Goal: Information Seeking & Learning: Learn about a topic

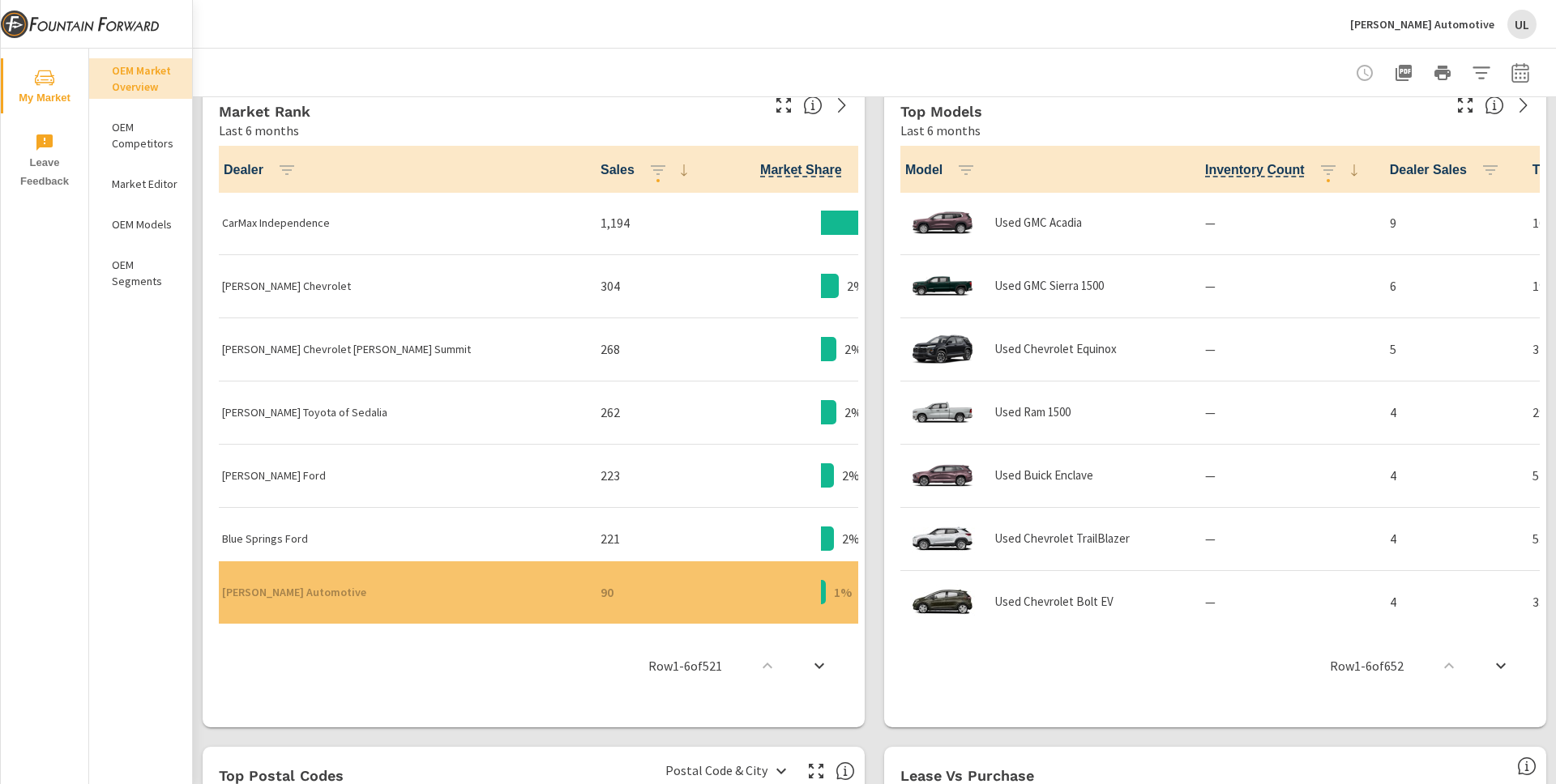
scroll to position [848, 0]
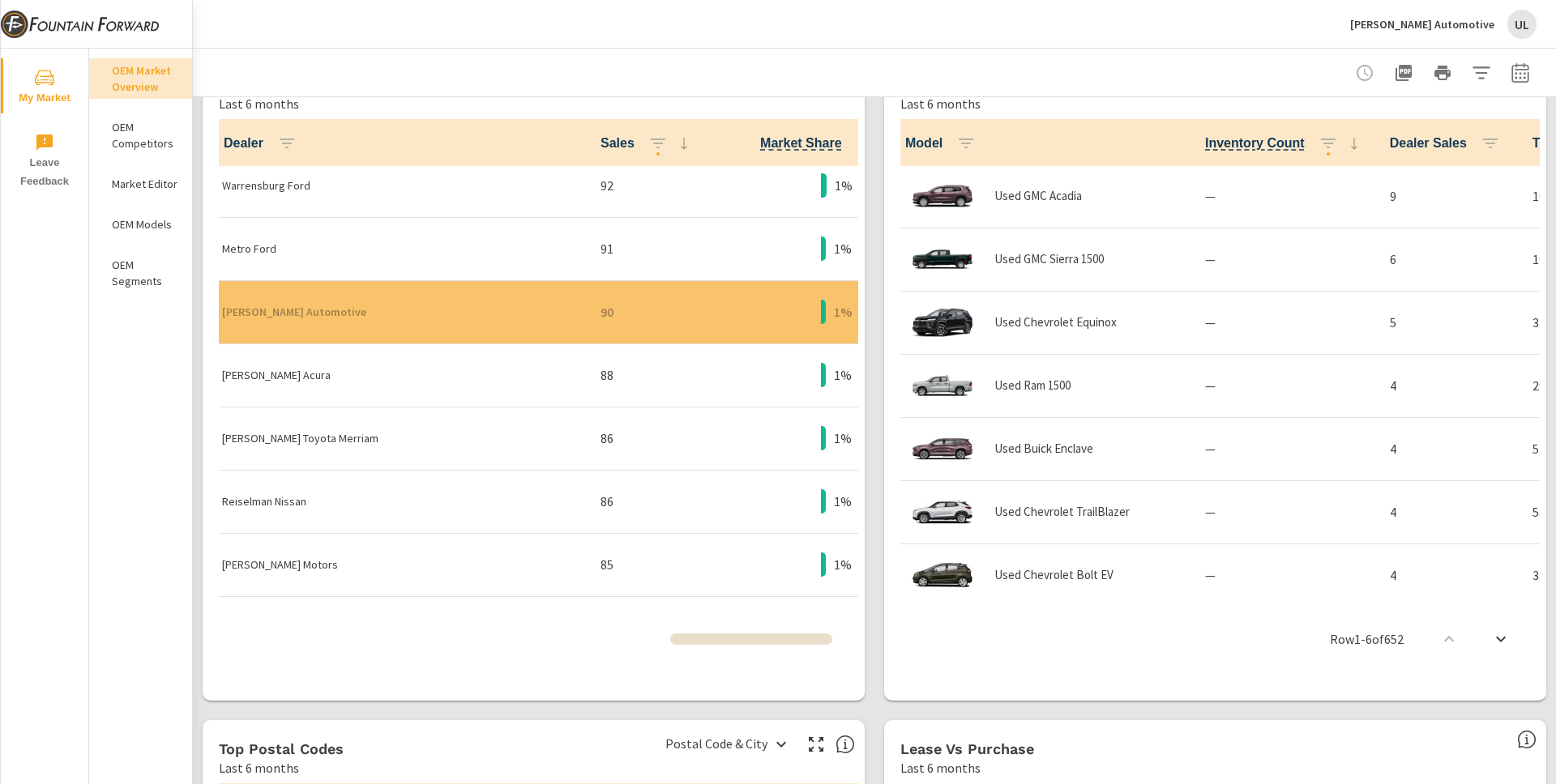
scroll to position [2588, 0]
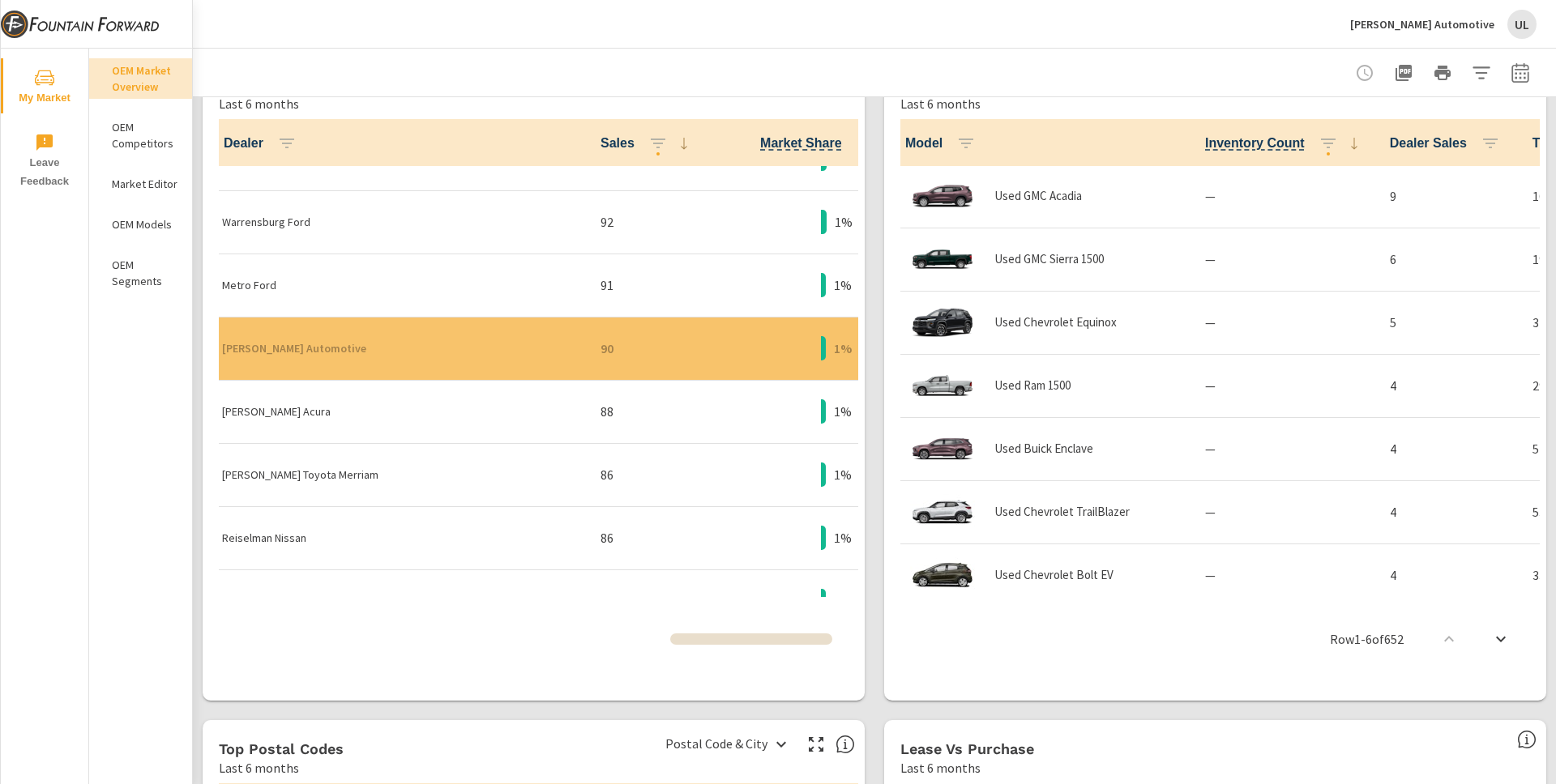
scroll to position [2564, 0]
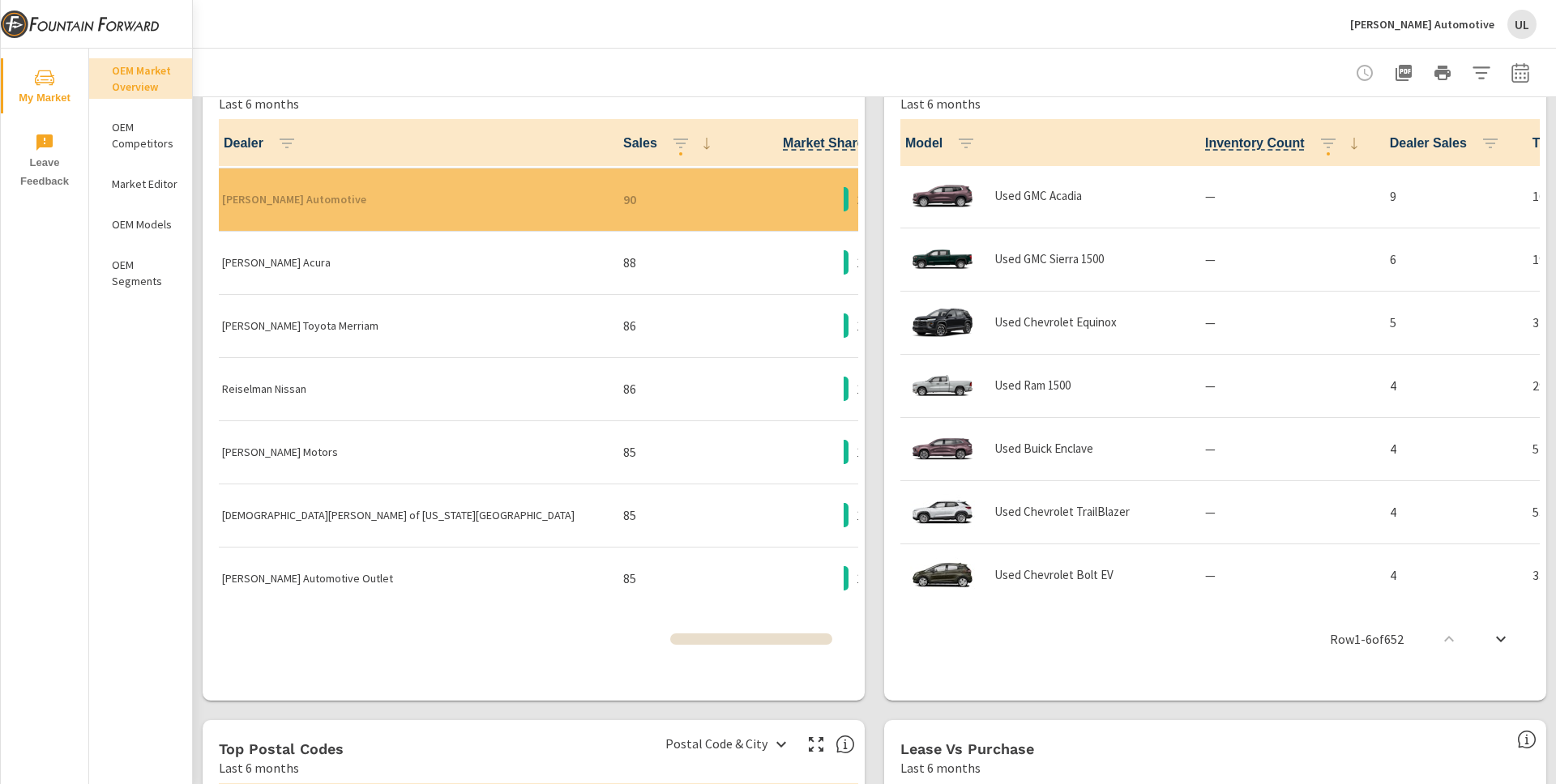
scroll to position [2718, 0]
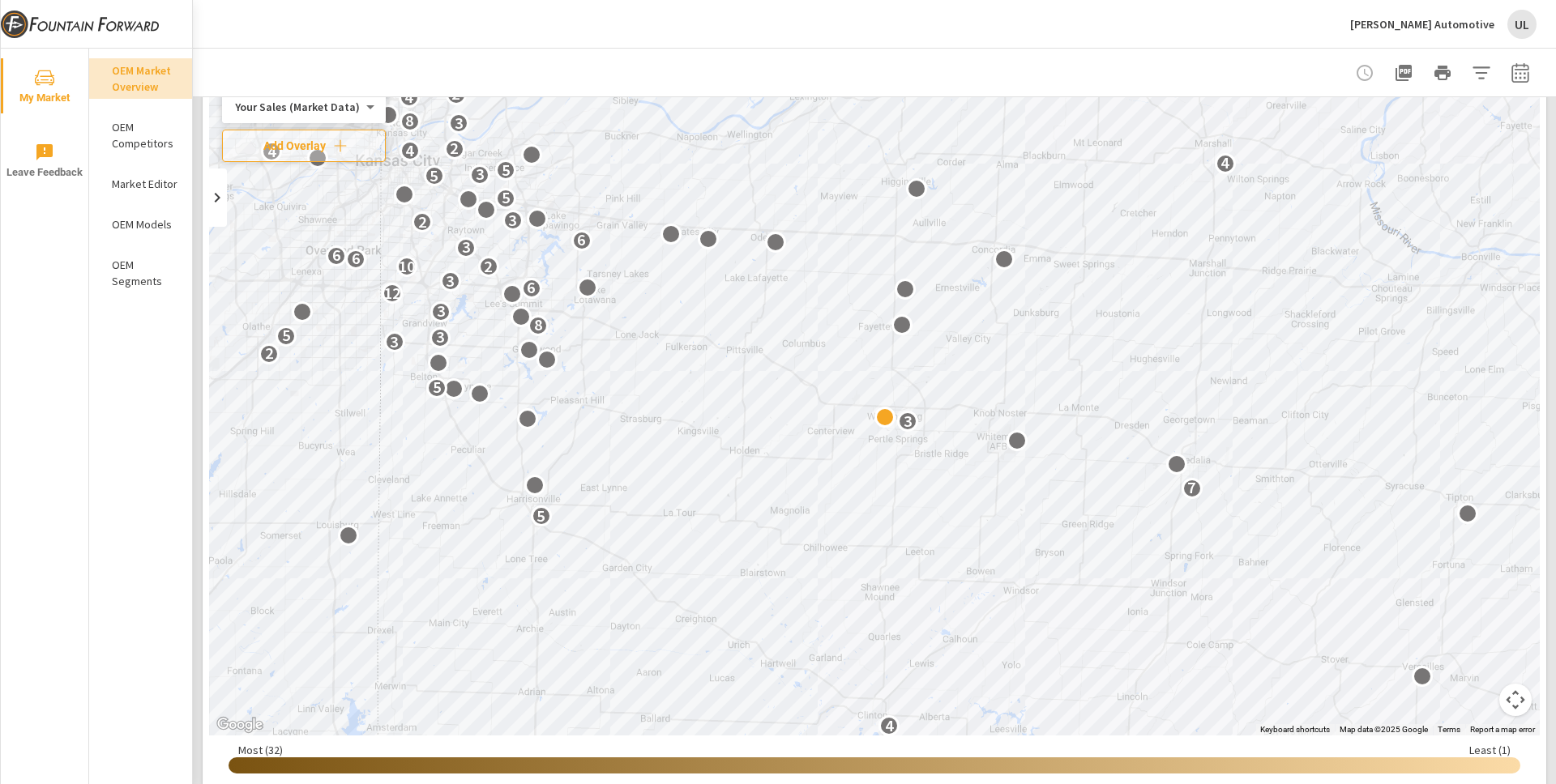
scroll to position [99, 0]
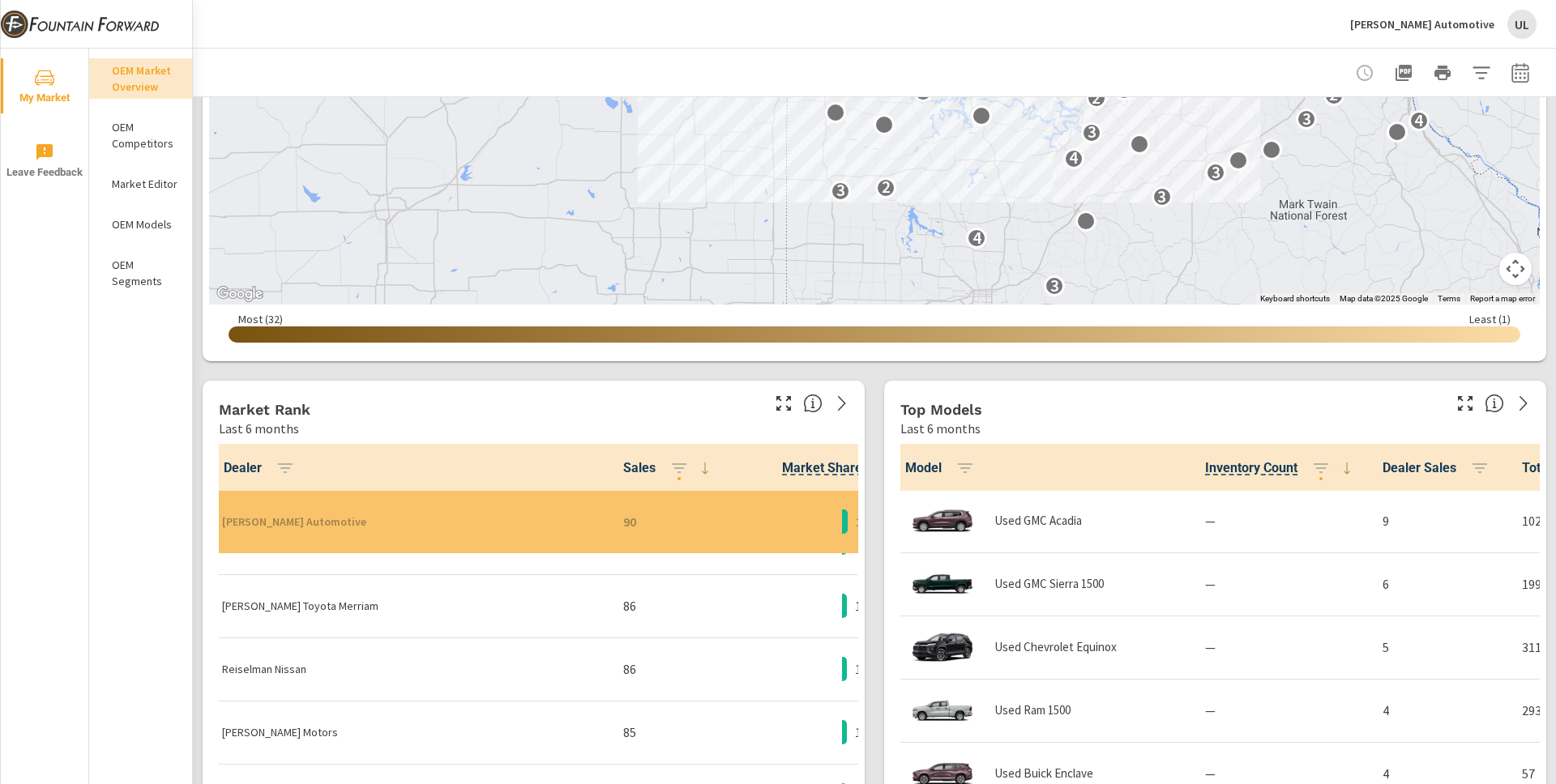
scroll to position [2764, 0]
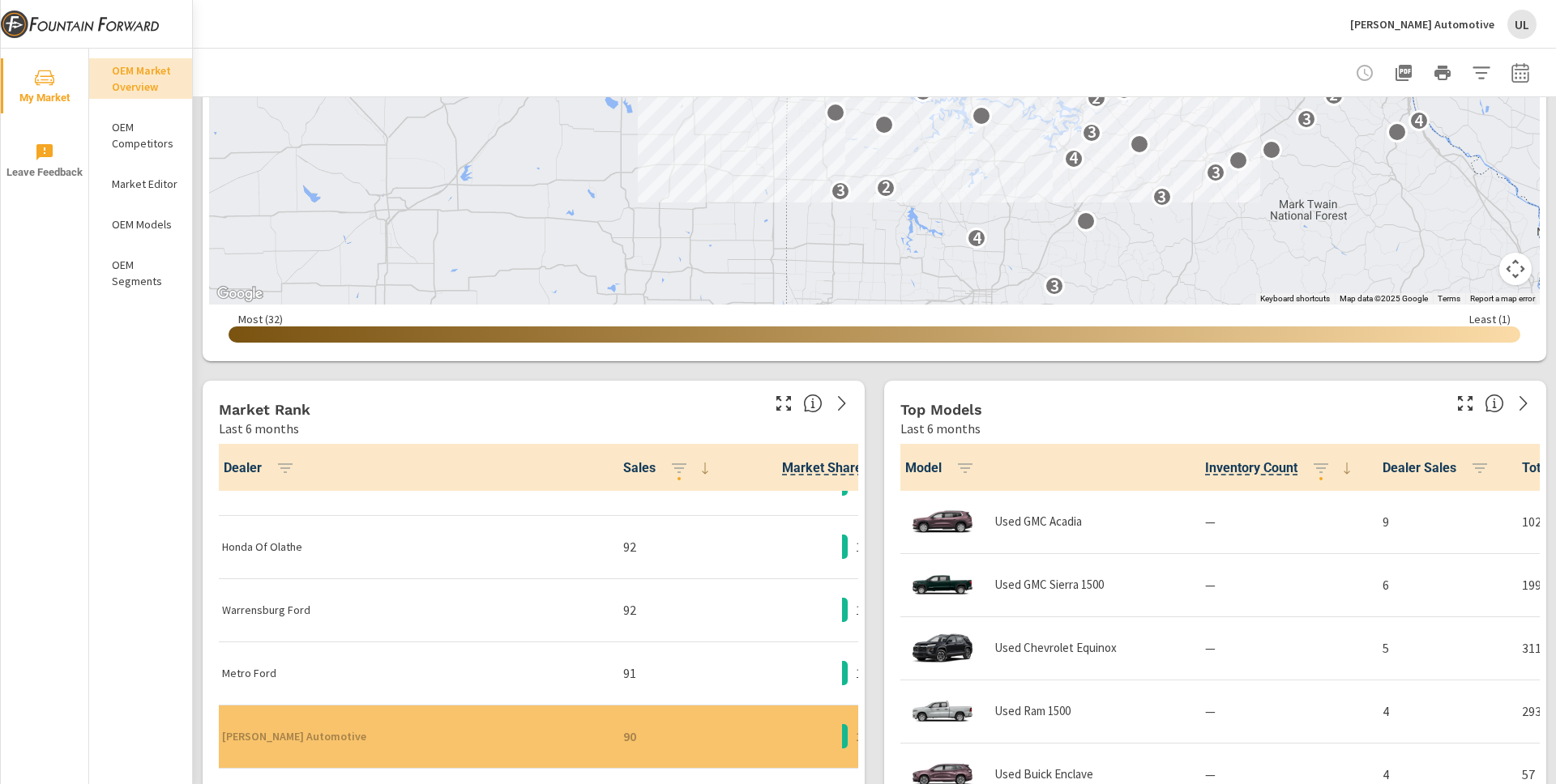
scroll to position [2511, 0]
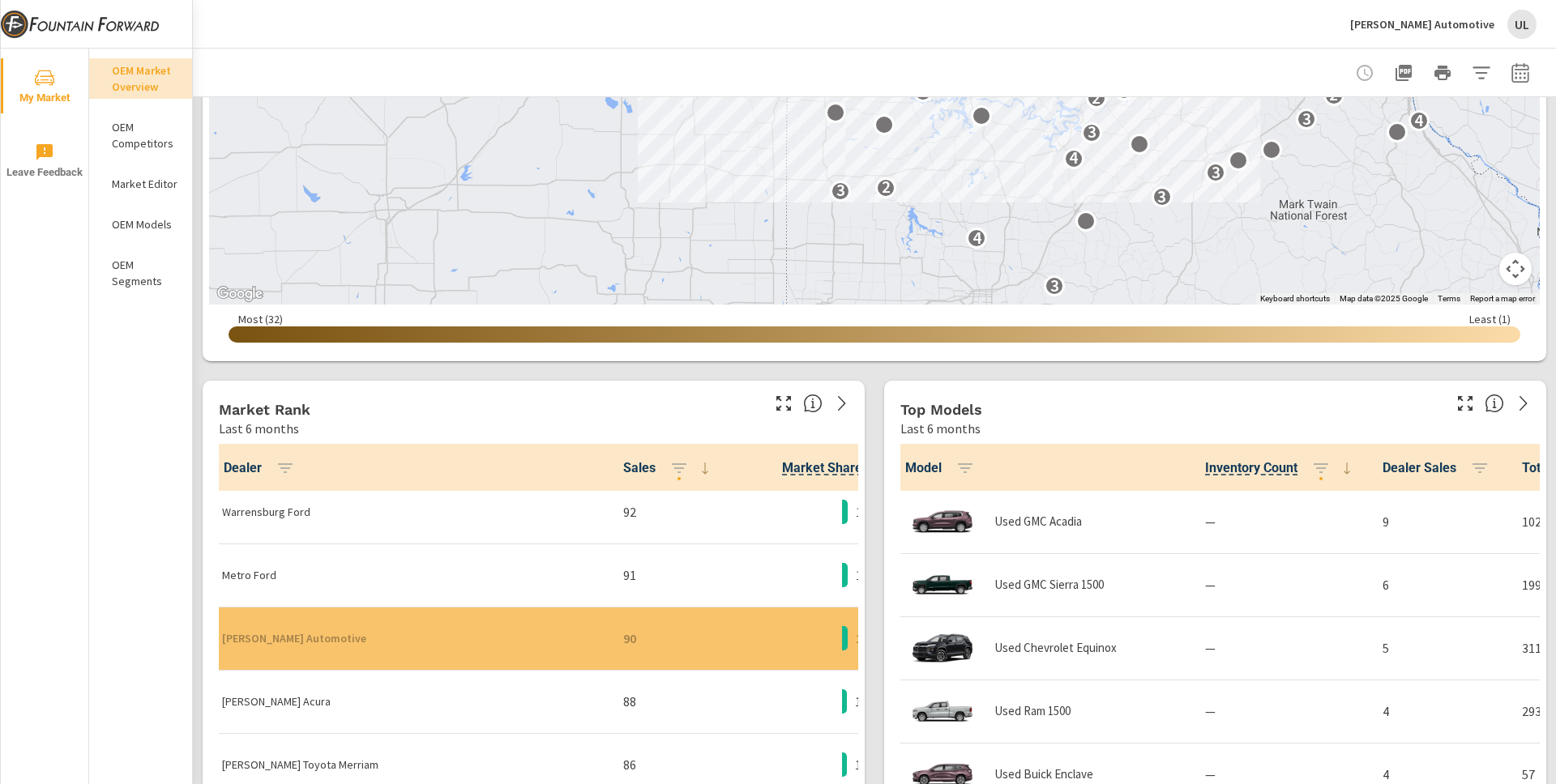
scroll to position [2679, 0]
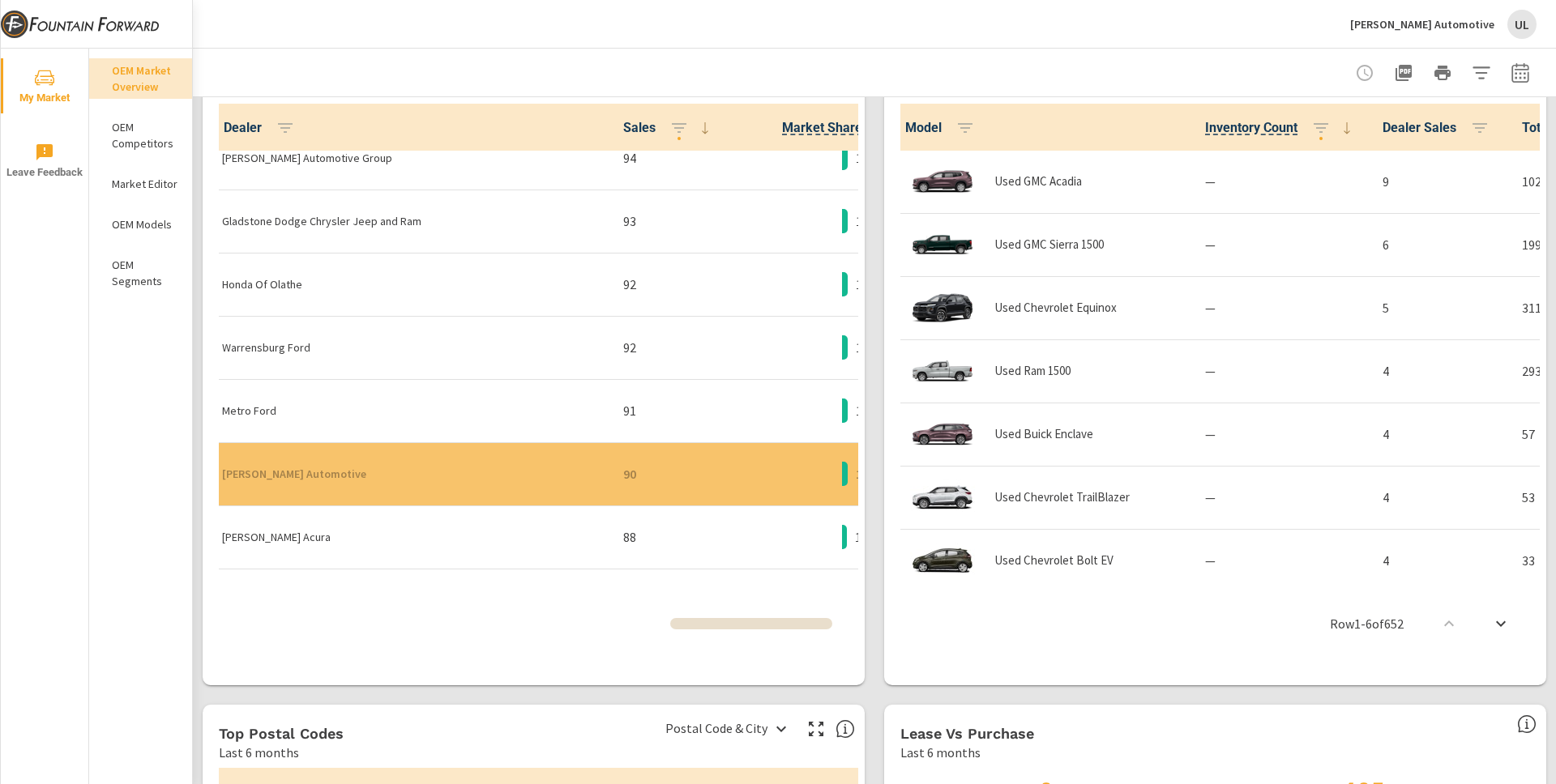
scroll to position [2257, 0]
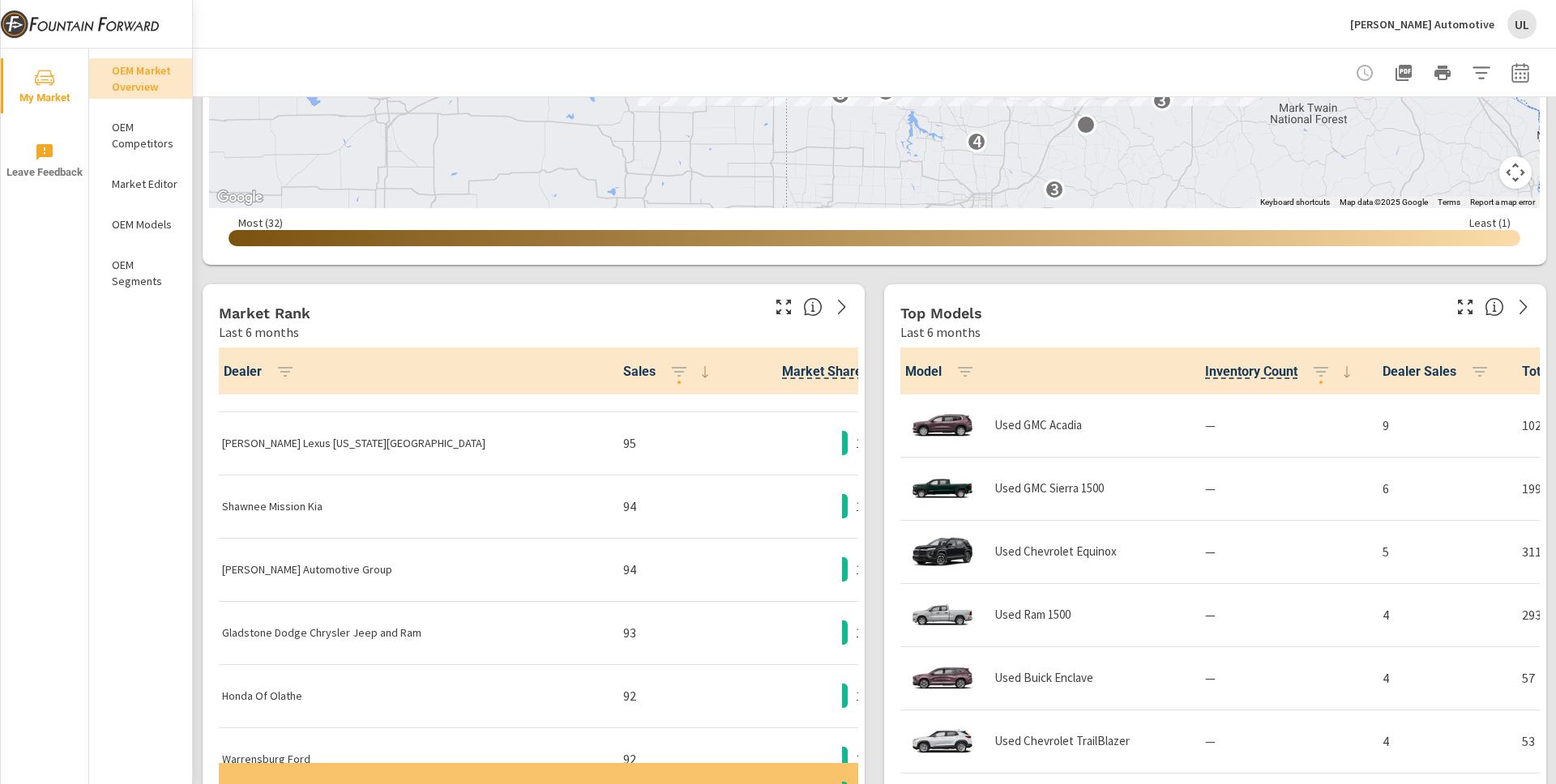
scroll to position [51, 0]
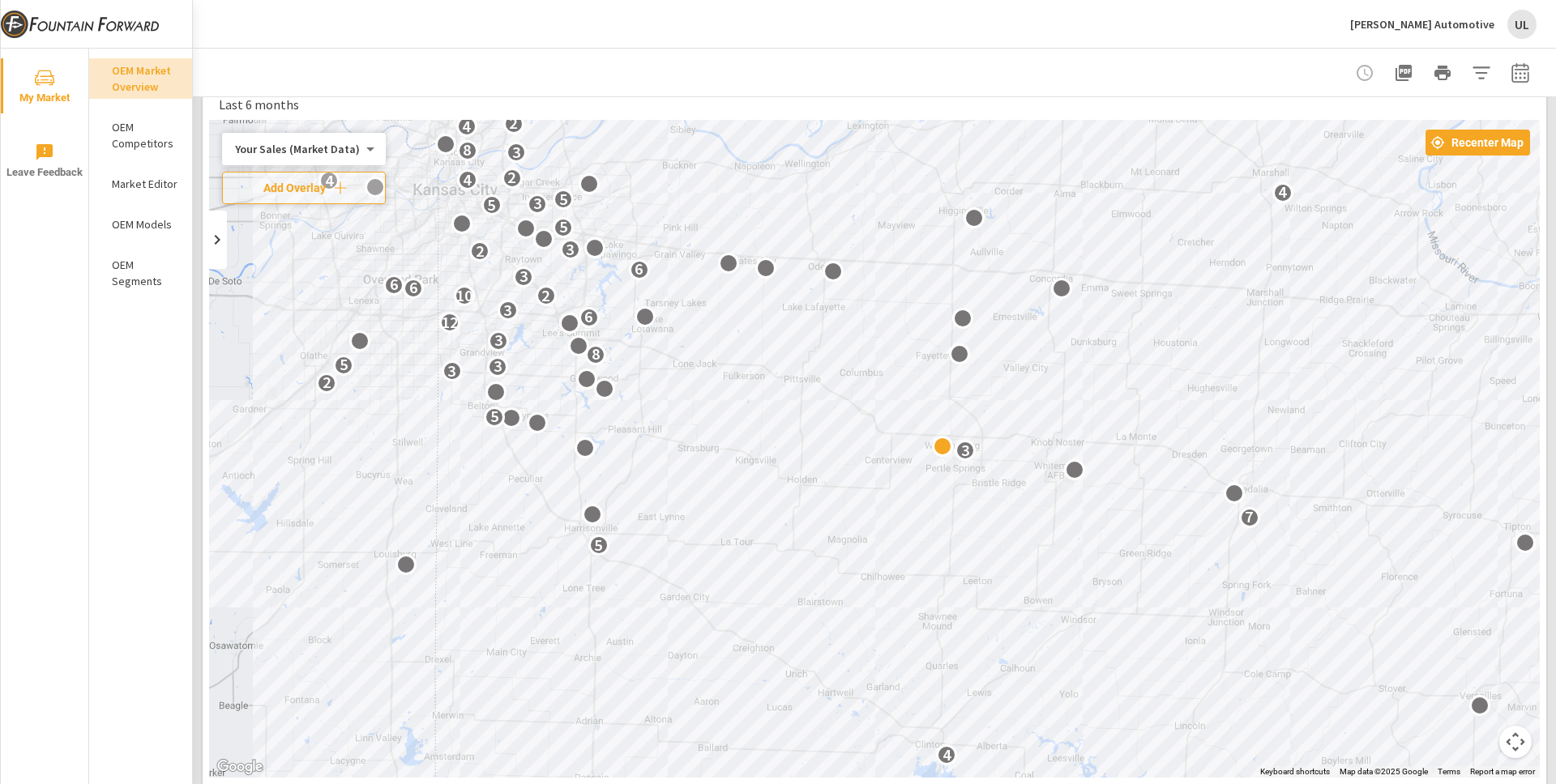
drag, startPoint x: 1263, startPoint y: 649, endPoint x: 1375, endPoint y: 783, distance: 174.6
click at [1375, 783] on div "← Move left → Move right ↑ Move up ↓ Move down + Zoom in - Zoom out Home Jump l…" at bounding box center [874, 474] width 1331 height 708
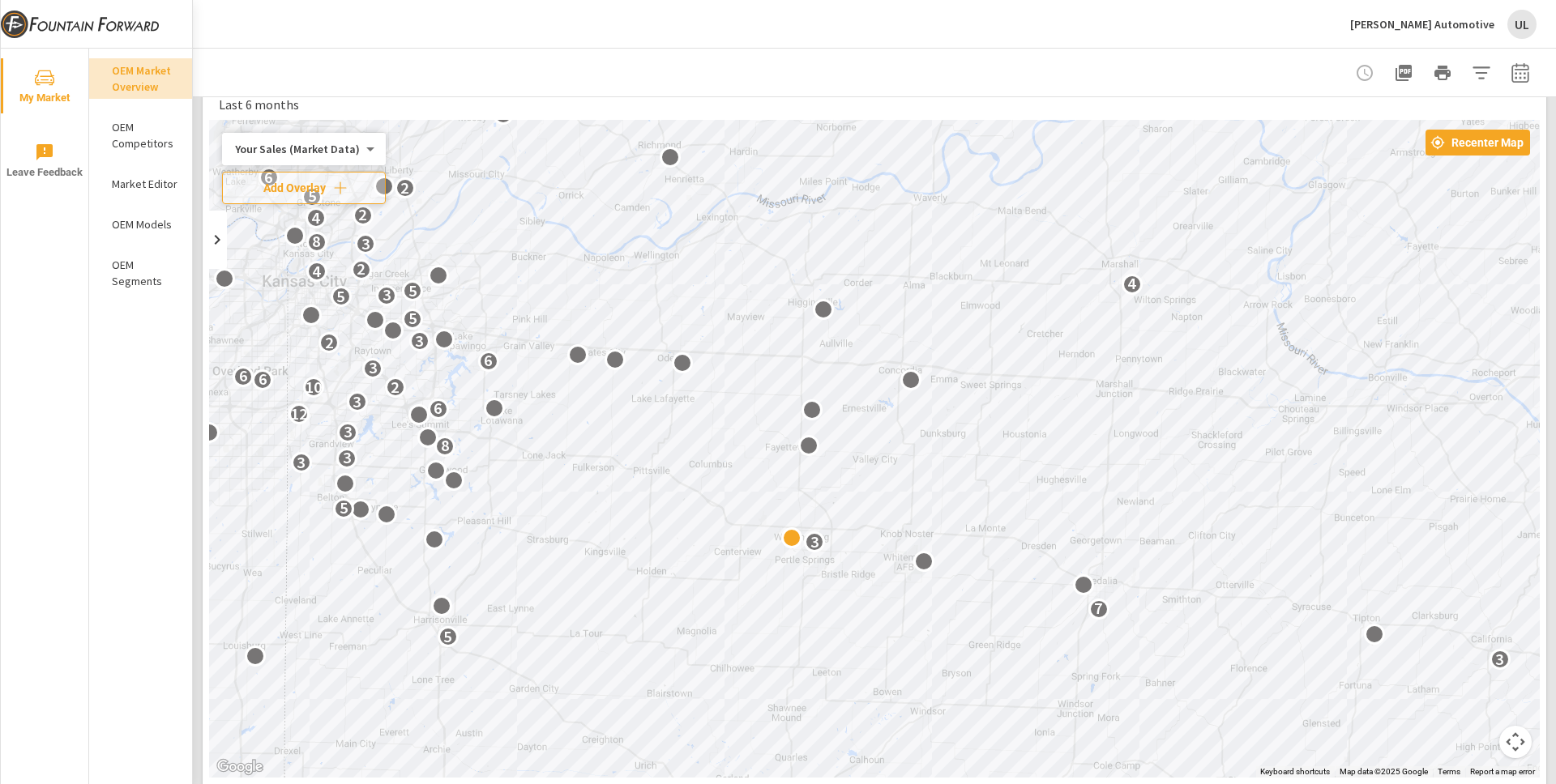
drag, startPoint x: 1313, startPoint y: 490, endPoint x: 1151, endPoint y: 542, distance: 170.1
click at [1151, 542] on div "2 3 4 2 2 4 2 3 3 4 3 5 7 3 5 2 2 3 3 5 8 3 3 12 6 3 6 11 10 2 6 6 3 6 2 3 5 5 …" at bounding box center [874, 449] width 1331 height 658
